Goal: Transaction & Acquisition: Obtain resource

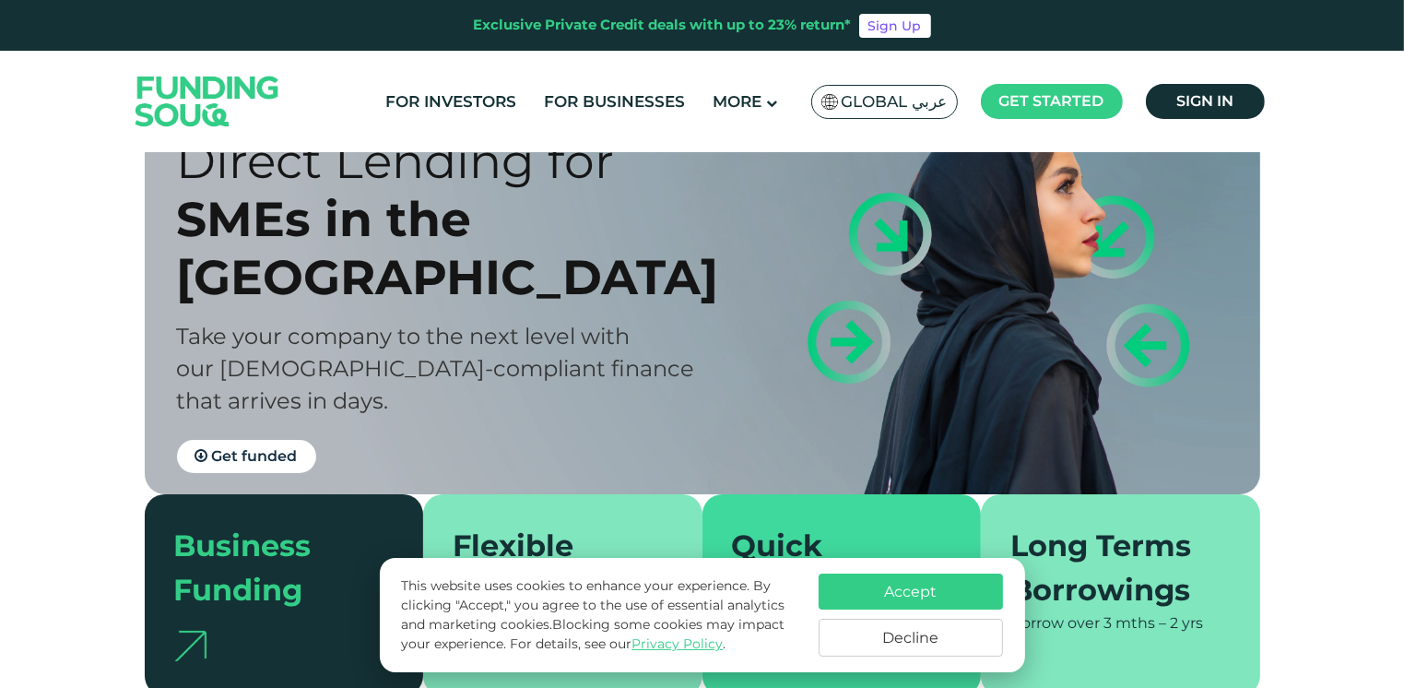
scroll to position [184, 0]
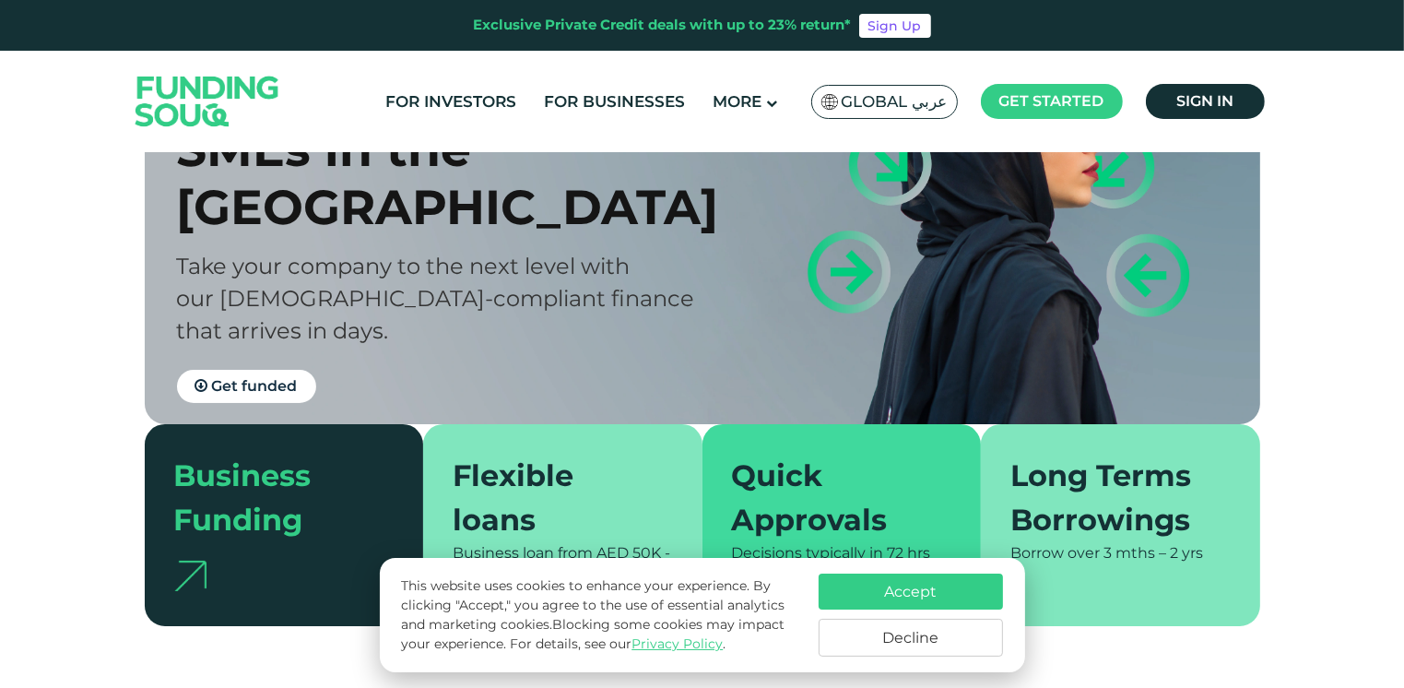
click at [936, 595] on button "Accept" at bounding box center [911, 591] width 184 height 36
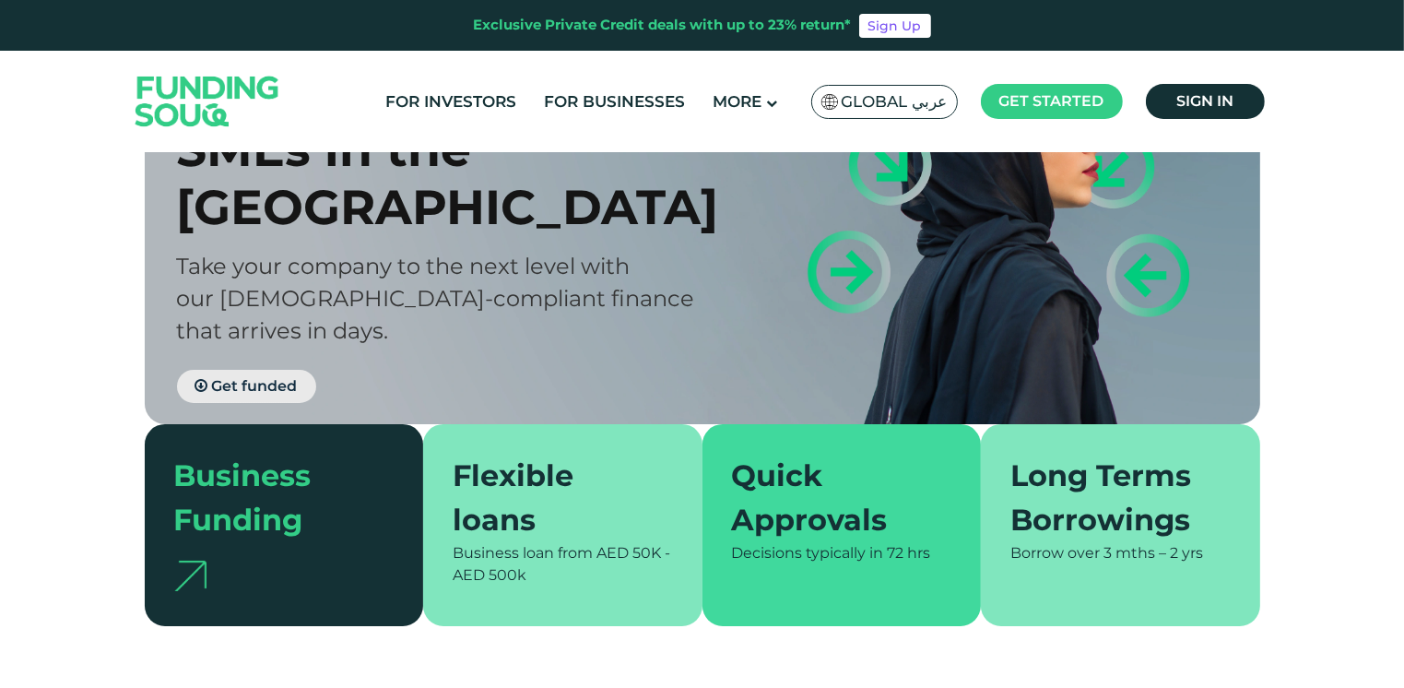
click at [254, 377] on span "Get funded" at bounding box center [255, 386] width 86 height 18
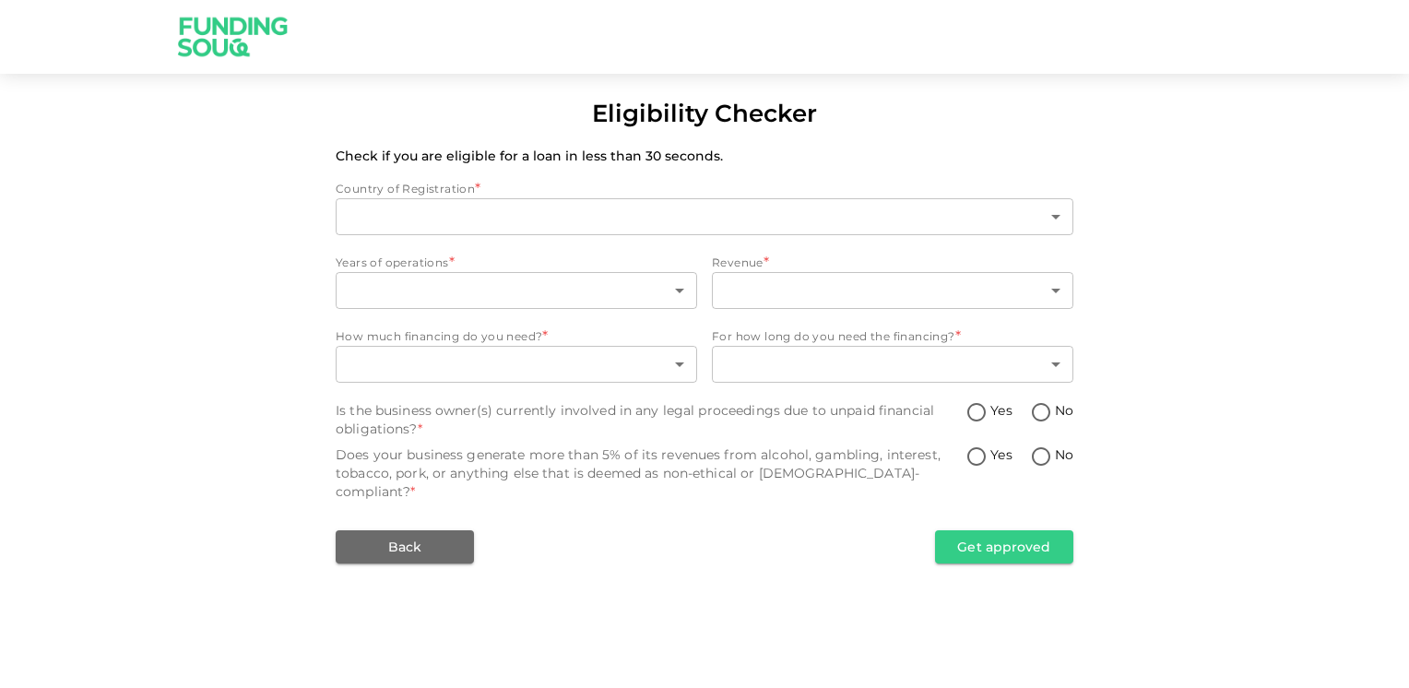
type input "1"
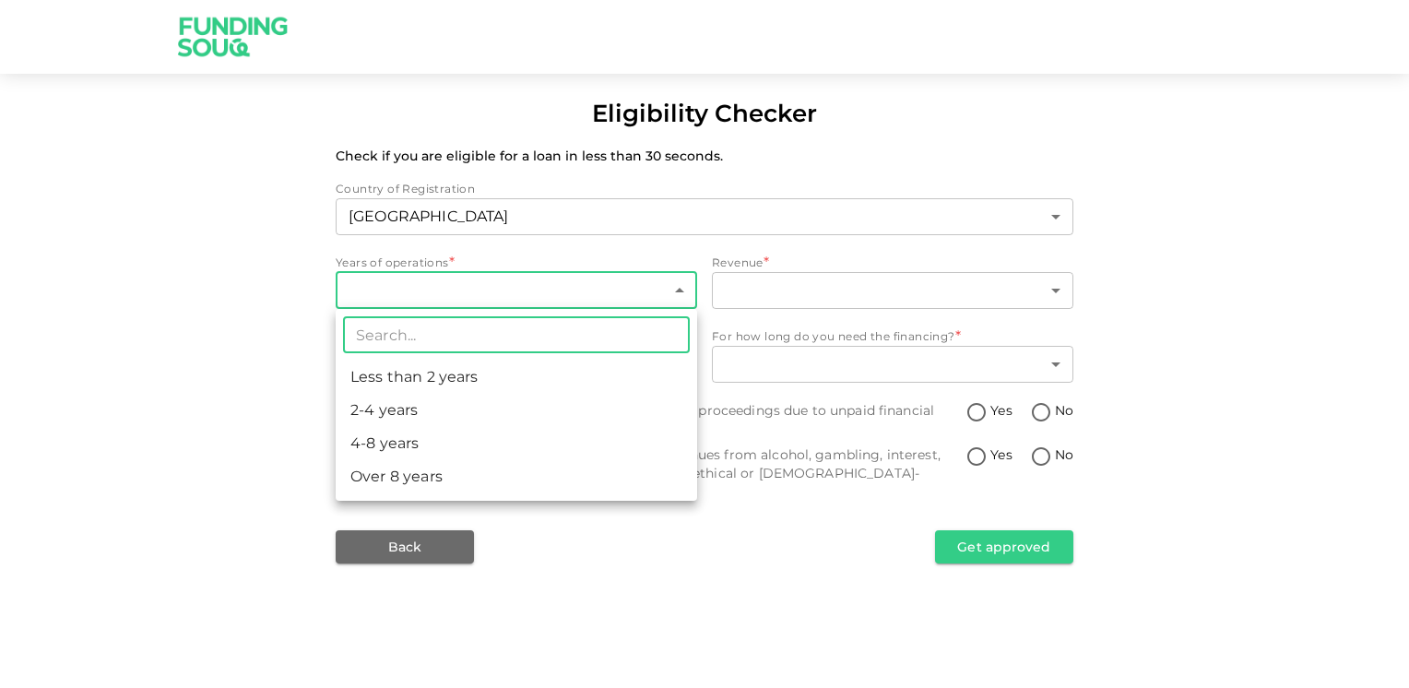
click at [645, 289] on body "Eligibility Checker Check if you are eligible for a loan in less than 30 second…" at bounding box center [704, 344] width 1409 height 688
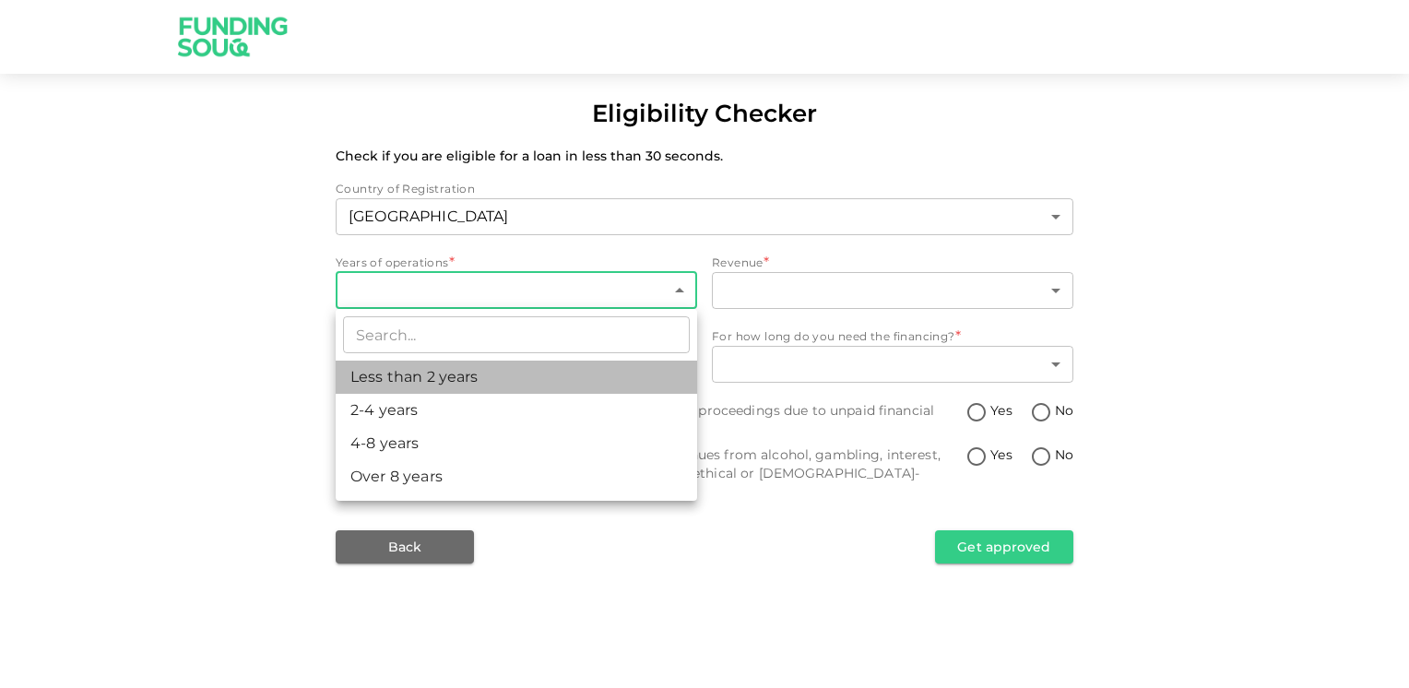
click at [431, 379] on li "Less than 2 years" at bounding box center [516, 376] width 361 height 33
type input "1"
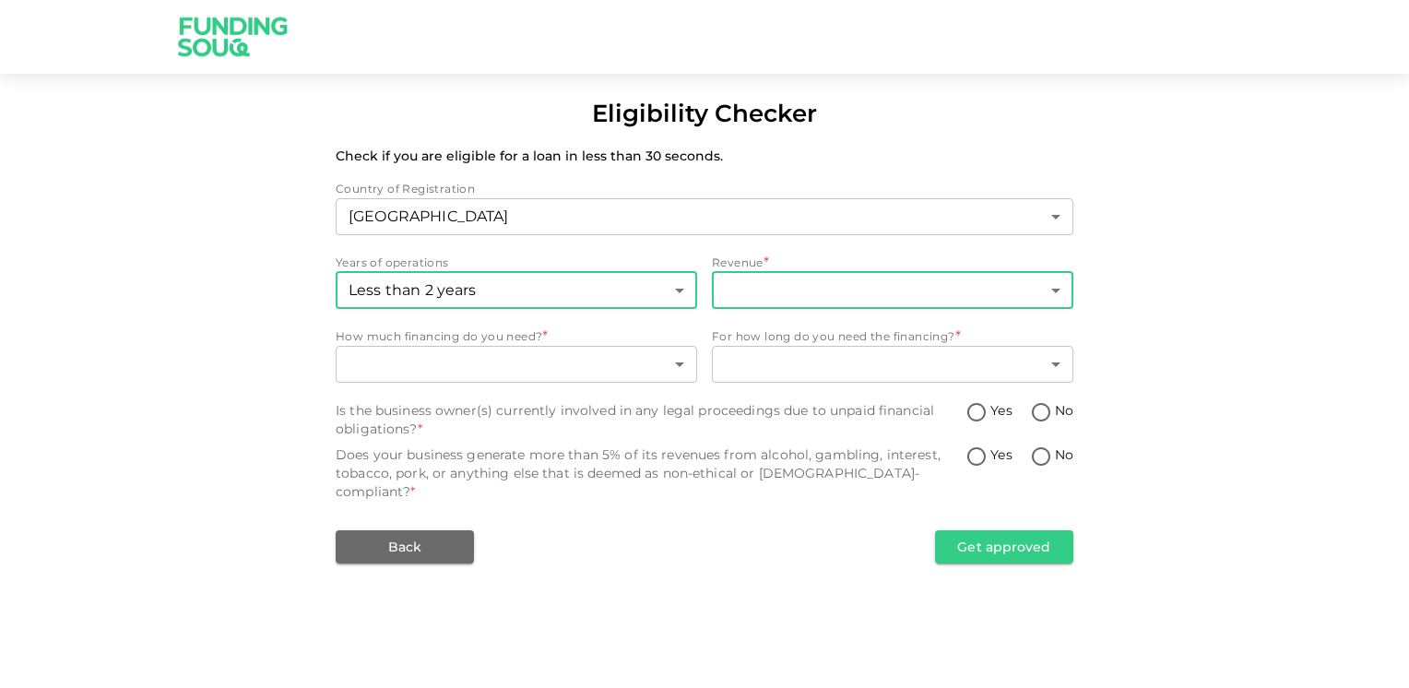
click at [896, 288] on body "Eligibility Checker Check if you are eligible for a loan in less than 30 second…" at bounding box center [704, 344] width 1409 height 688
